Goal: Task Accomplishment & Management: Use online tool/utility

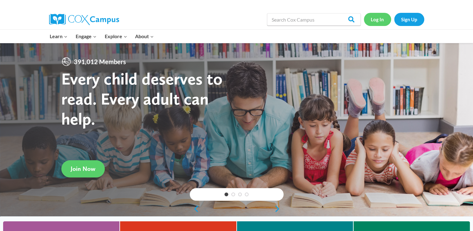
click at [383, 15] on link "Log In" at bounding box center [377, 19] width 27 height 13
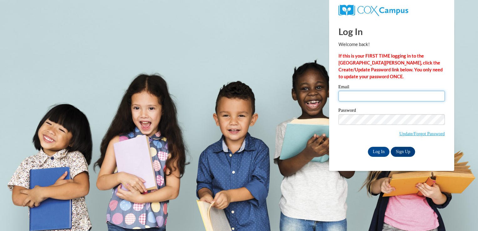
click at [355, 99] on input "Email" at bounding box center [392, 96] width 106 height 11
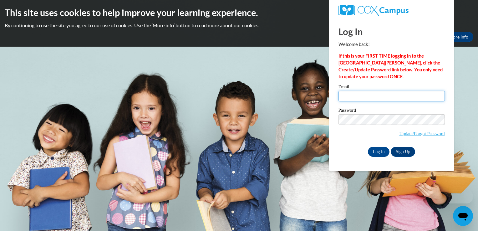
type input "senoratoliferro@gmail.com"
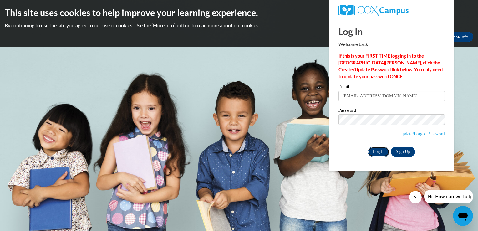
click at [378, 150] on input "Log In" at bounding box center [379, 152] width 22 height 10
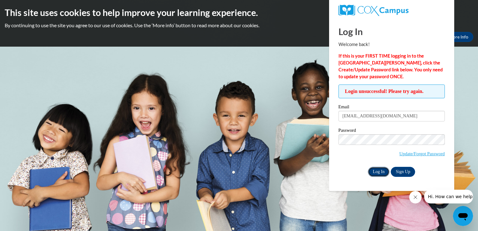
click at [374, 172] on input "Log In" at bounding box center [379, 172] width 22 height 10
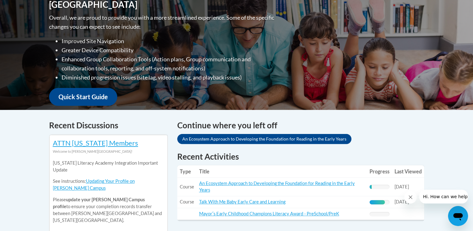
scroll to position [188, 0]
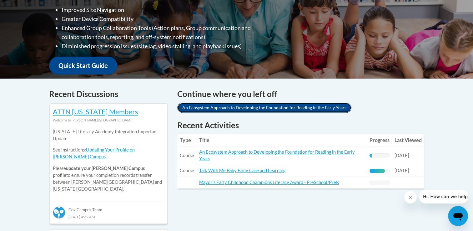
click at [192, 107] on link "An Ecosystem Approach to Developing the Foundation for Reading in the Early Yea…" at bounding box center [264, 108] width 174 height 10
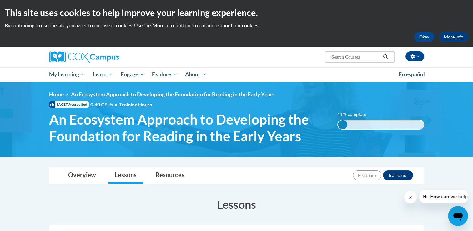
click at [462, 89] on img at bounding box center [236, 119] width 473 height 75
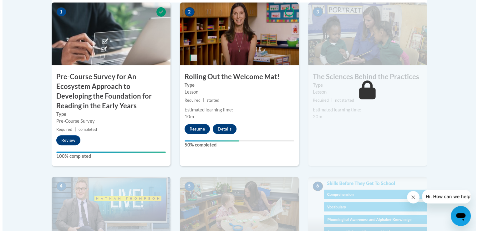
scroll to position [196, 0]
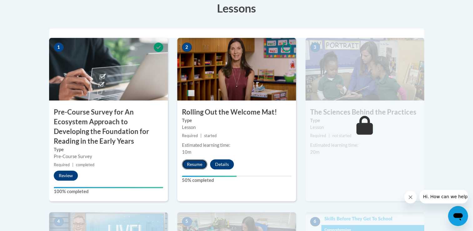
click at [193, 162] on button "Resume" at bounding box center [194, 164] width 25 height 10
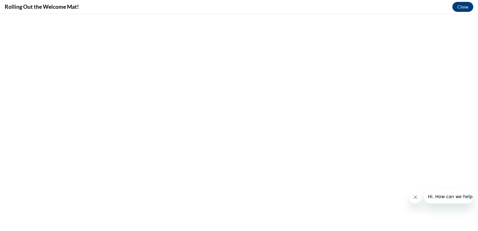
click at [417, 196] on icon "Close message from company" at bounding box center [415, 197] width 5 height 5
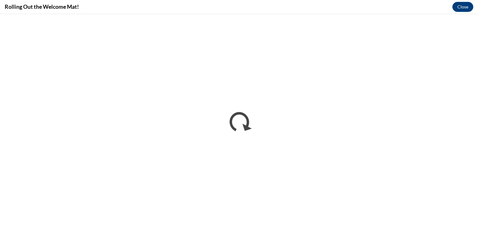
scroll to position [0, 0]
